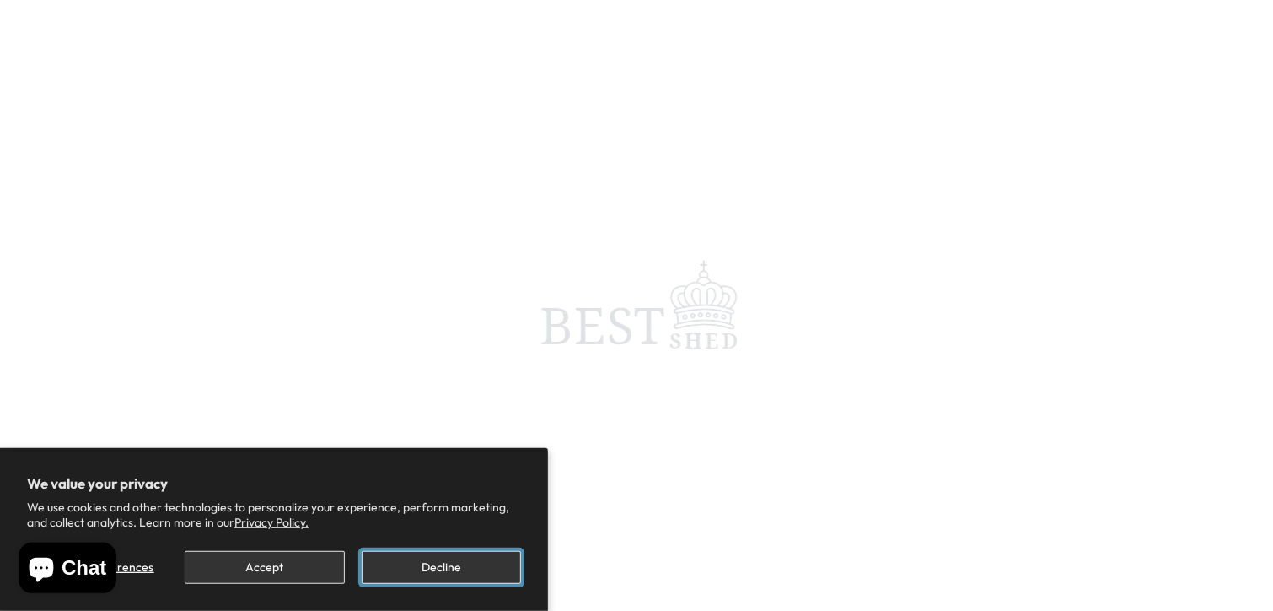
click at [440, 570] on button "Decline" at bounding box center [441, 567] width 159 height 33
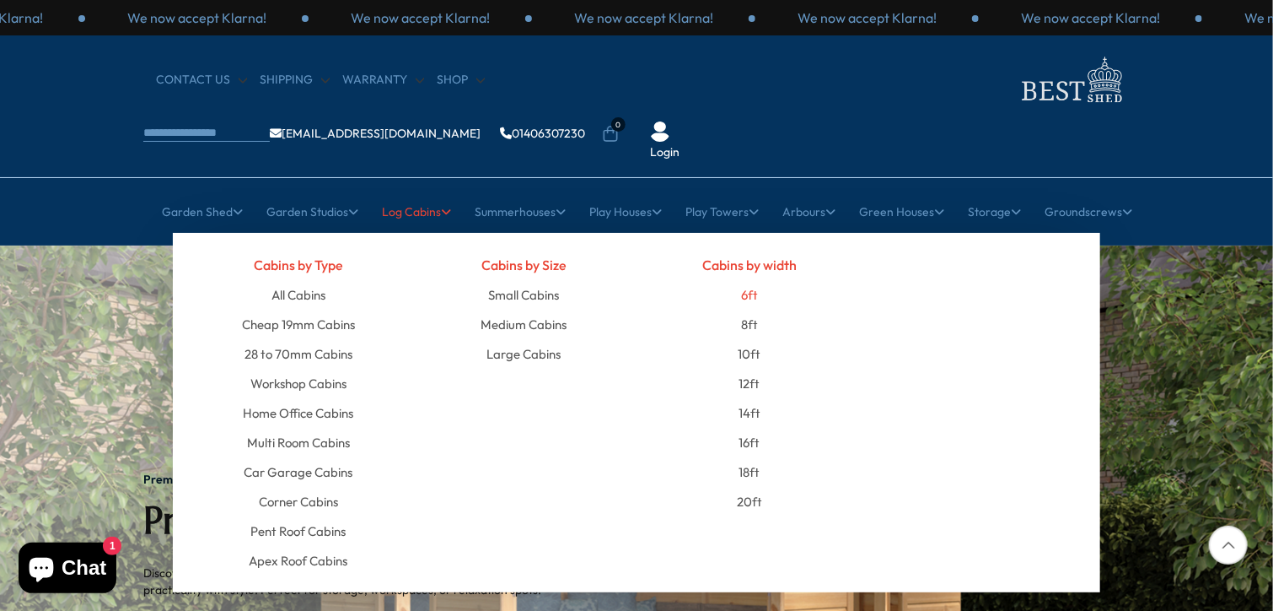
click at [751, 280] on link "6ft" at bounding box center [749, 295] width 17 height 30
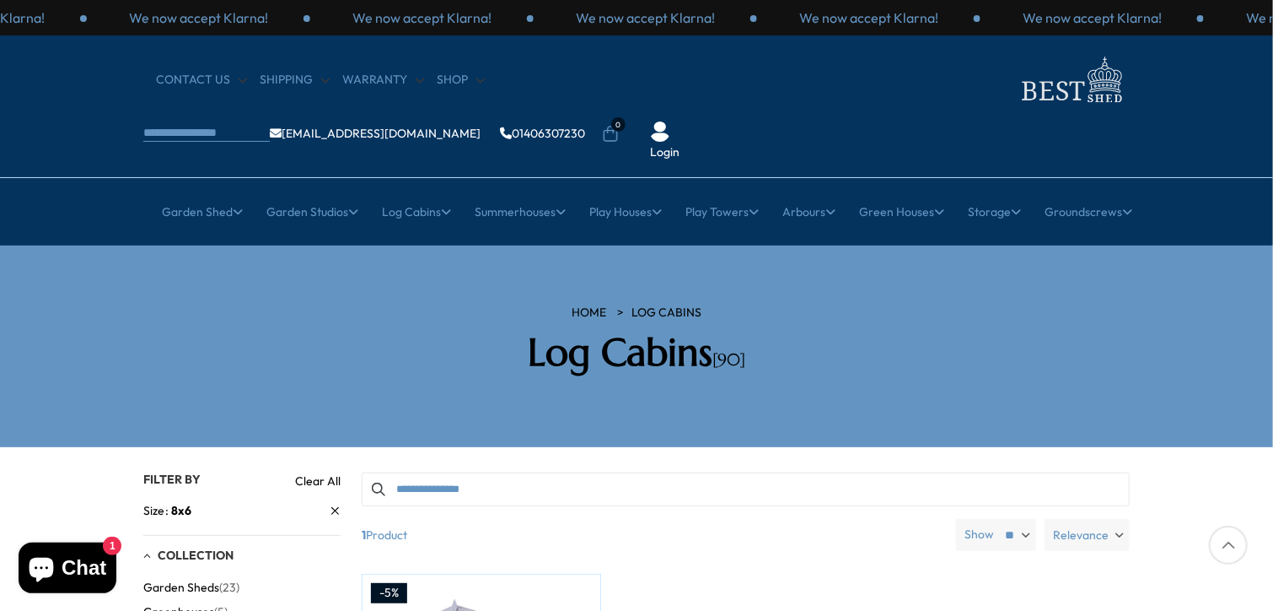
click at [1218, 363] on section "HOME Log Cabins Log Cabins [90]" at bounding box center [636, 346] width 1273 height 202
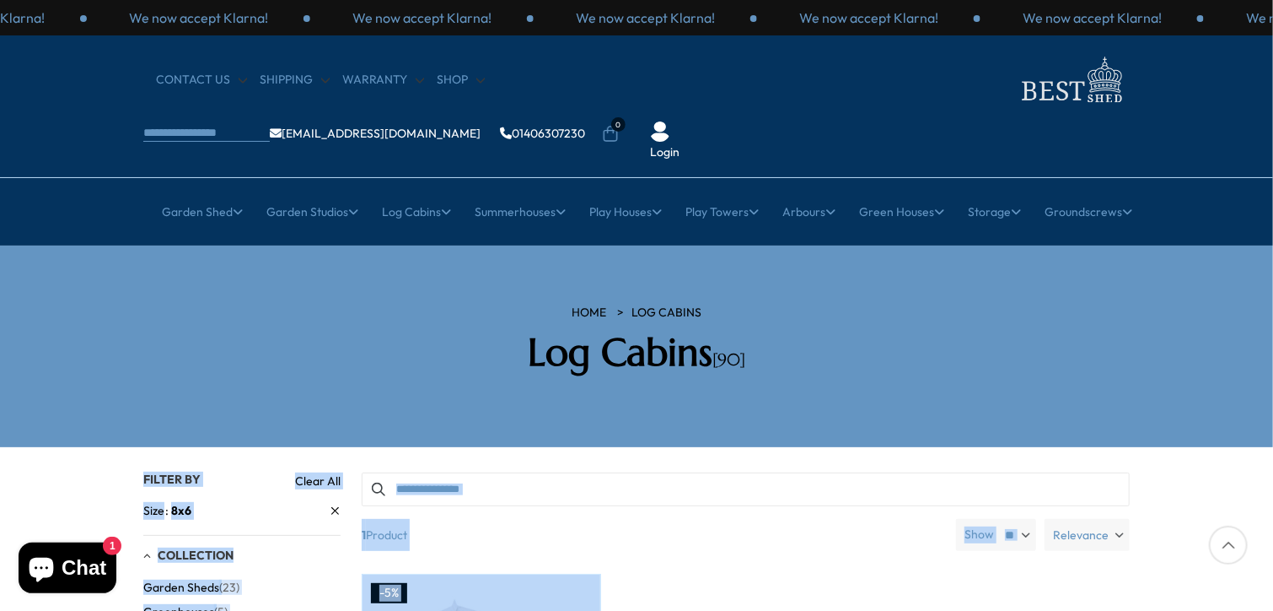
drag, startPoint x: 1219, startPoint y: 363, endPoint x: 1228, endPoint y: 475, distance: 111.6
drag, startPoint x: 1228, startPoint y: 475, endPoint x: 1269, endPoint y: 605, distance: 137.1
